Goal: Task Accomplishment & Management: Use online tool/utility

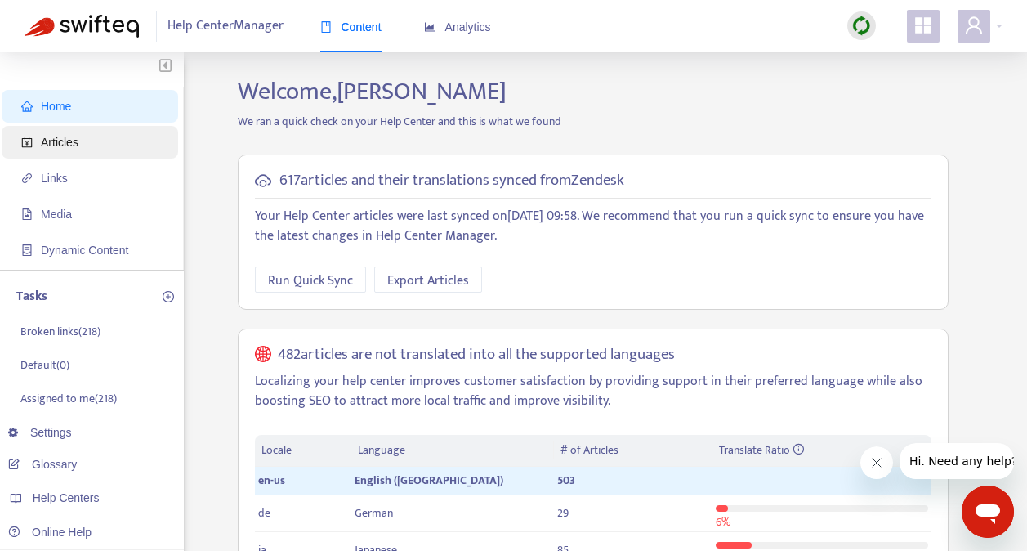
click at [88, 151] on span "Articles" at bounding box center [93, 142] width 144 height 33
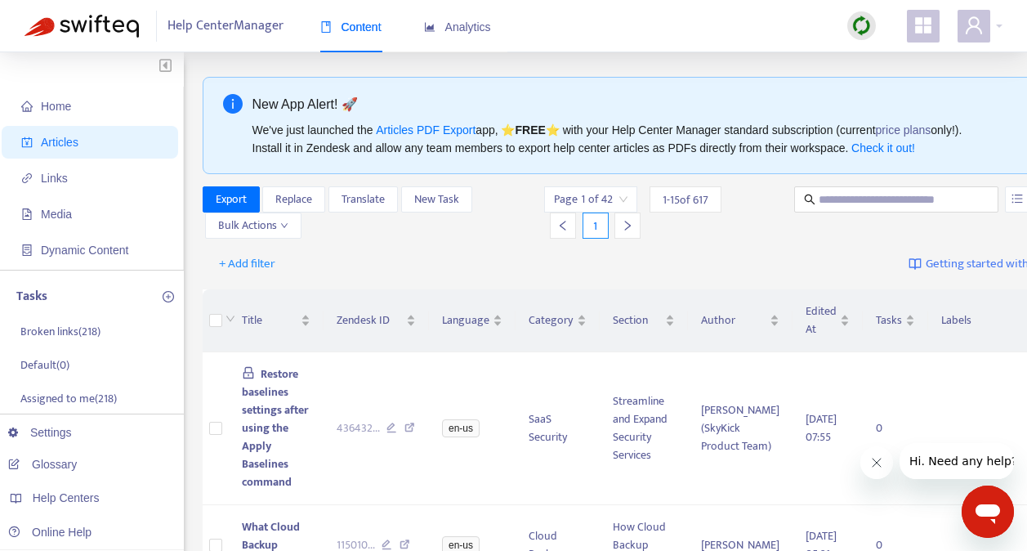
click at [859, 26] on img at bounding box center [861, 26] width 20 height 20
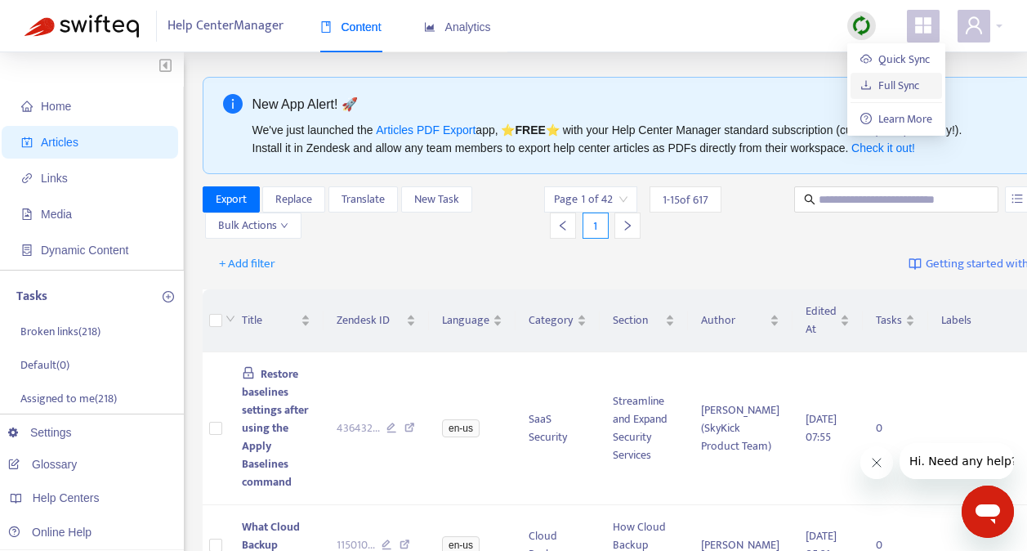
click at [898, 85] on link "Full Sync" at bounding box center [889, 85] width 59 height 19
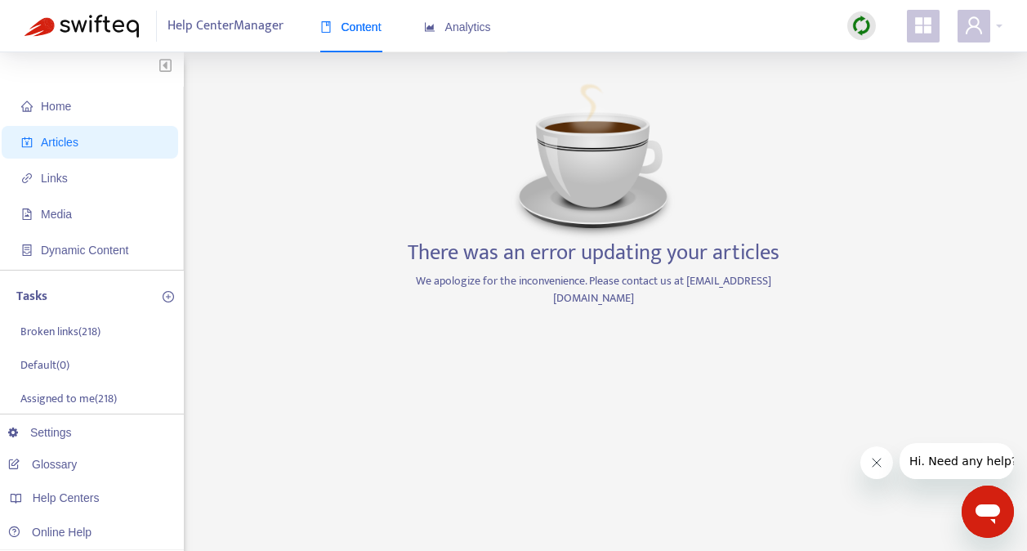
click at [864, 20] on img at bounding box center [861, 26] width 20 height 20
click at [769, 217] on div "There was an error updating your articles We apologize for the inconvenience. P…" at bounding box center [593, 555] width 384 height 956
click at [60, 147] on span "Articles" at bounding box center [60, 142] width 38 height 13
